Goal: Find specific page/section: Find specific page/section

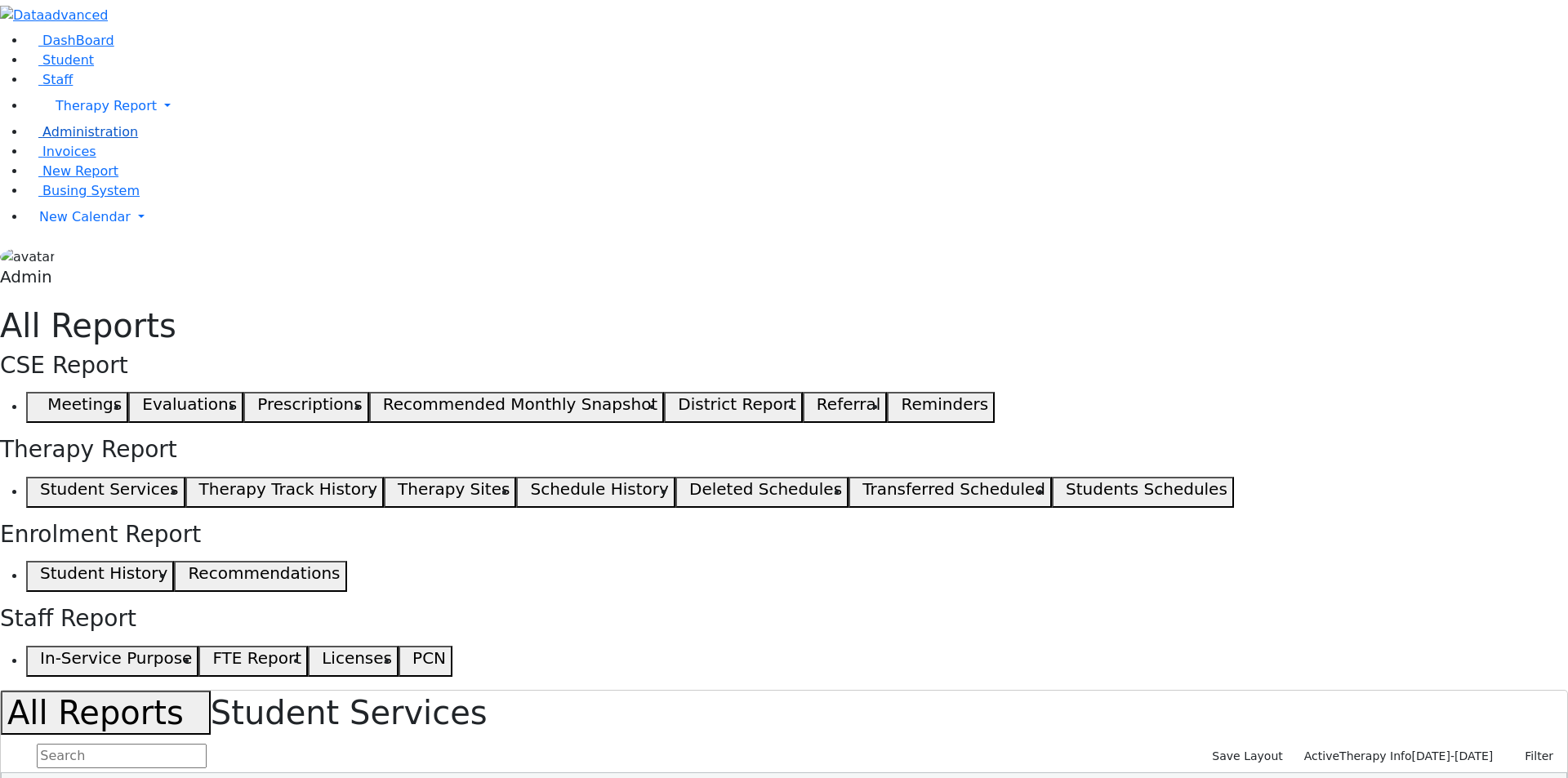
click at [51, 140] on span "Administration" at bounding box center [90, 131] width 95 height 16
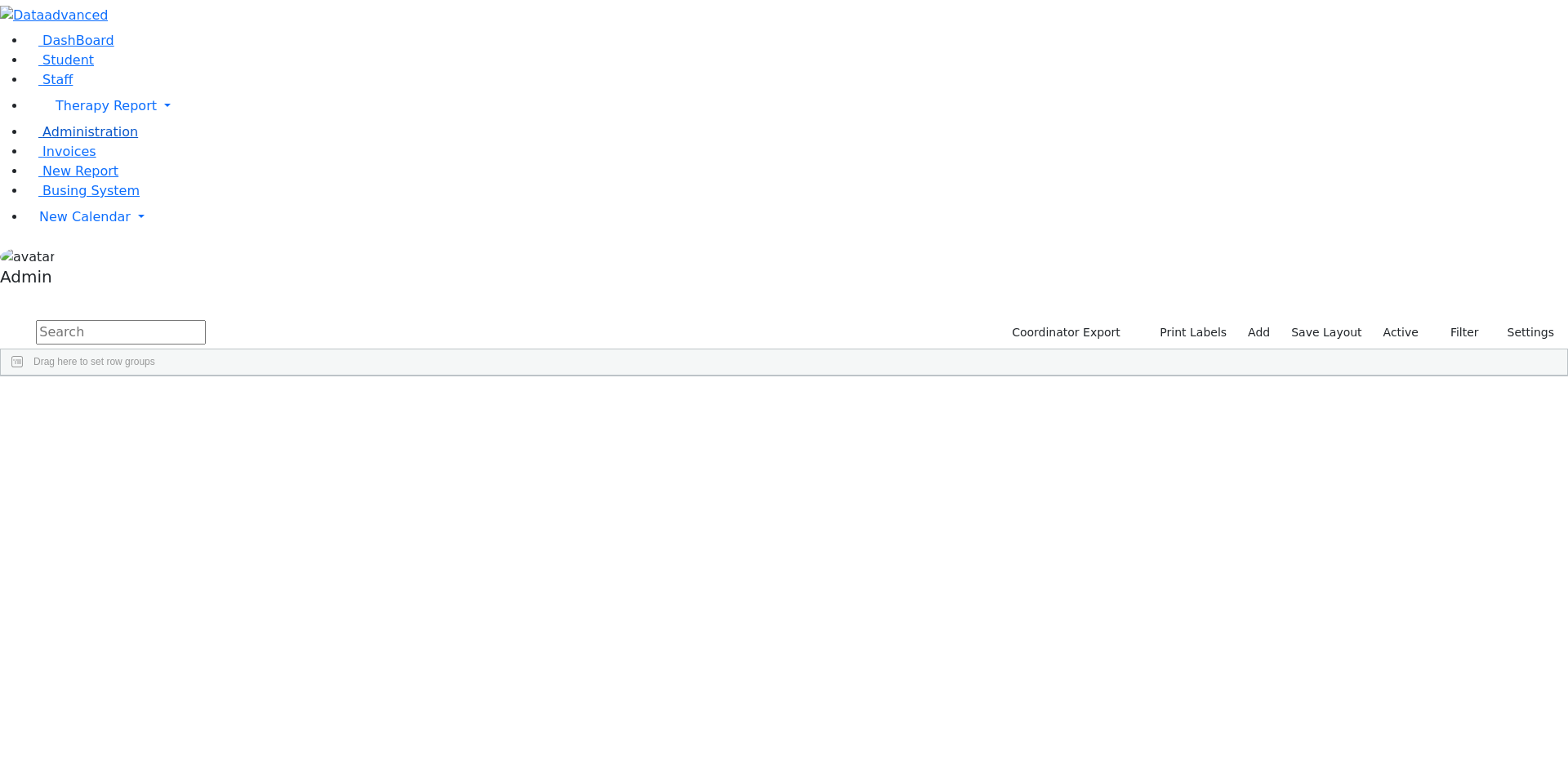
click at [68, 140] on link "Administration" at bounding box center [82, 131] width 112 height 16
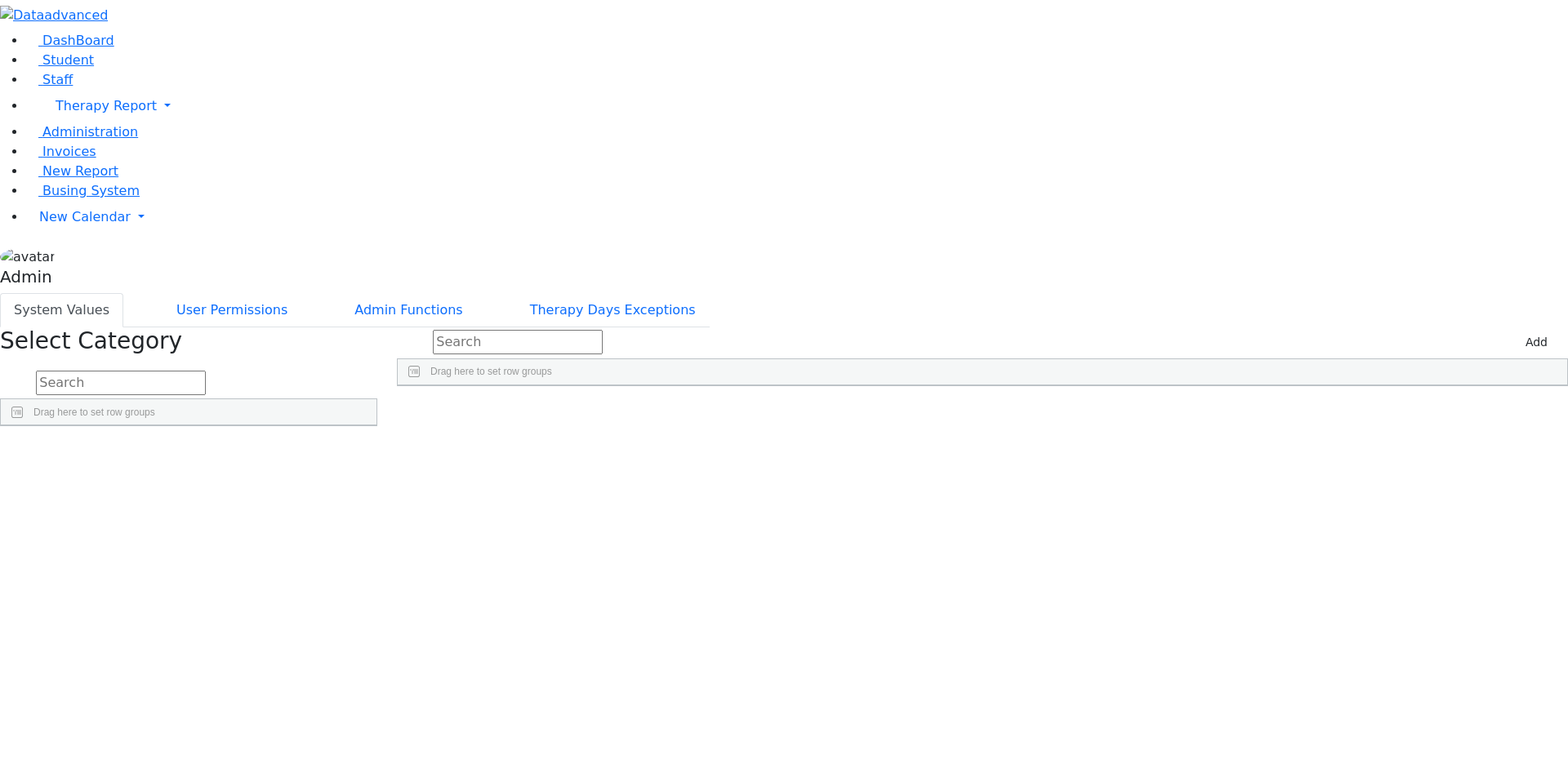
scroll to position [592, 0]
